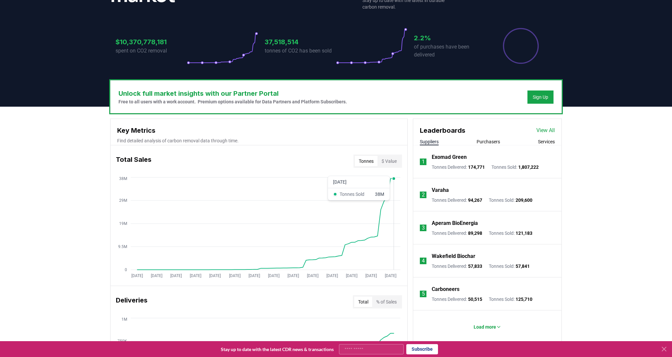
scroll to position [132, 0]
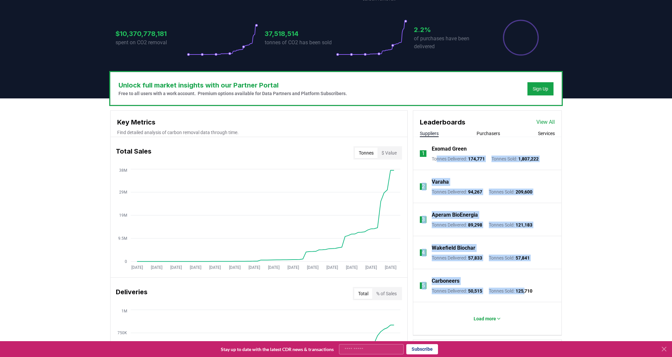
drag, startPoint x: 437, startPoint y: 158, endPoint x: 528, endPoint y: 291, distance: 160.8
click at [529, 254] on ol "1 Exomad Green Tonnes Delivered : 174,771 Tonnes Sold : 1,807,222 2 Varaha Tonn…" at bounding box center [487, 236] width 148 height 198
click at [575, 196] on div "Unlock full market insights with our Partner Portal Free to all users with a wo…" at bounding box center [336, 359] width 672 height 522
click at [568, 170] on div "Unlock full market insights with our Partner Portal Free to all users with a wo…" at bounding box center [336, 359] width 672 height 522
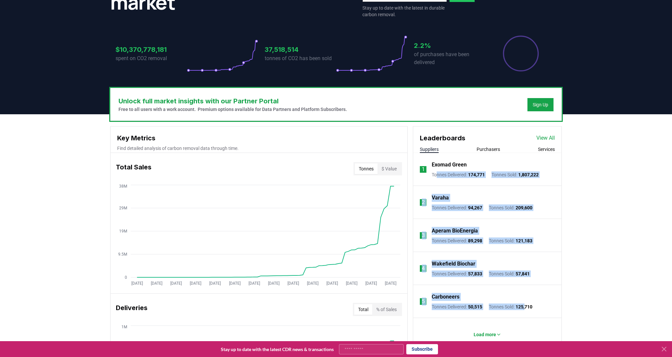
scroll to position [211, 0]
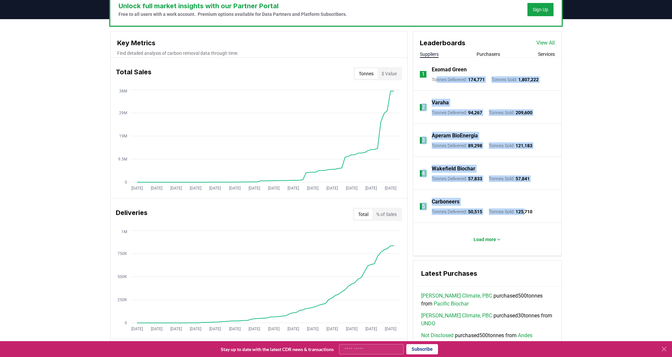
click at [553, 174] on li "4 Wakefield Biochar Tonnes Delivered : 57,833 Tonnes Sold : 57,841" at bounding box center [487, 173] width 148 height 33
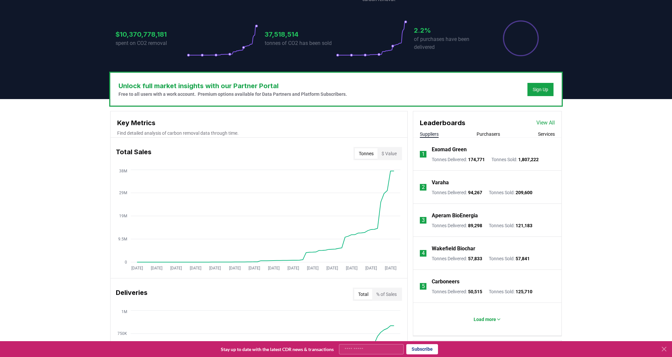
scroll to position [106, 0]
